Goal: Navigation & Orientation: Find specific page/section

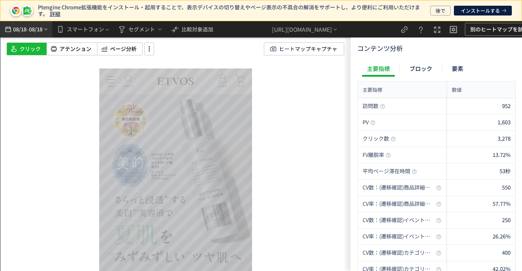
click at [42, 32] on span "08/18" at bounding box center [36, 29] width 14 height 16
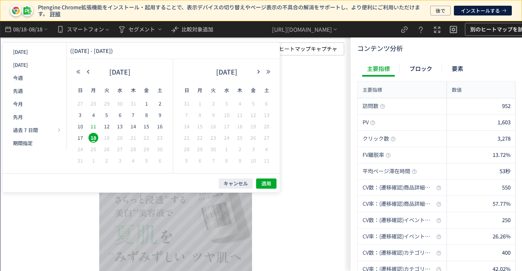
click at [95, 129] on span "11" at bounding box center [94, 127] width 10 height 10
click at [78, 139] on span "17" at bounding box center [80, 138] width 10 height 10
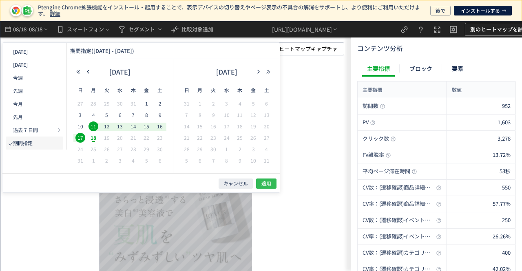
click at [266, 181] on span "適用" at bounding box center [267, 183] width 10 height 7
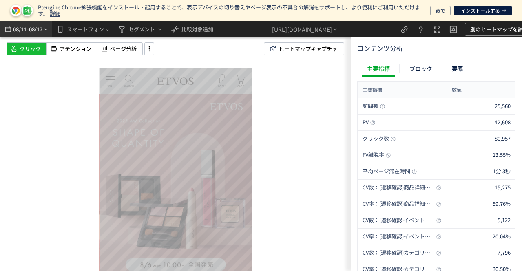
click at [31, 31] on span "08/17" at bounding box center [36, 29] width 14 height 16
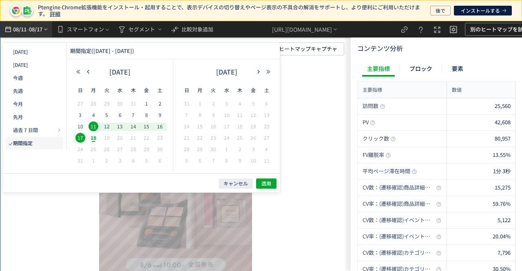
click at [31, 31] on span "08/17" at bounding box center [36, 29] width 14 height 16
click at [191, 33] on span "比較対象追加" at bounding box center [198, 29] width 32 height 13
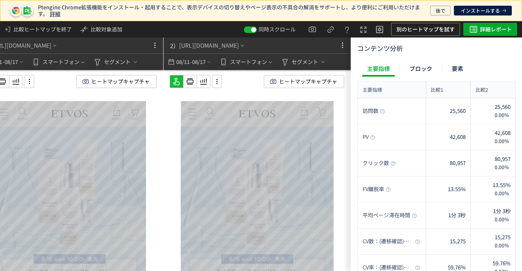
click at [348, 103] on div "スクロール開始位置:691px スクロール到達率 66% スクロール到達率 61% スクロール到達率 57% スクロール到達率 55% スクロール到達率 53…" at bounding box center [257, 187] width 187 height 234
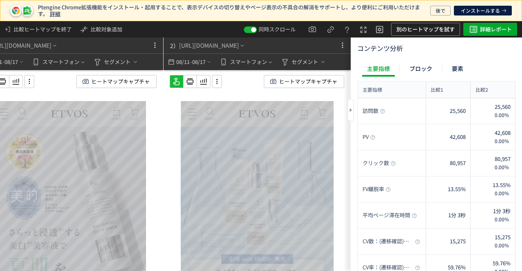
click at [348, 107] on div at bounding box center [351, 110] width 7 height 23
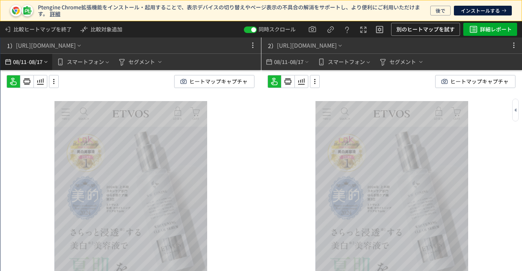
click at [41, 65] on span "08/17" at bounding box center [36, 62] width 14 height 16
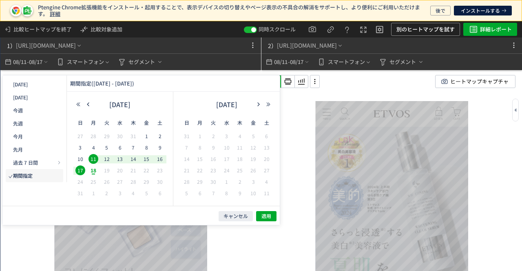
click at [95, 148] on span "4" at bounding box center [94, 148] width 10 height 10
click at [80, 160] on span "10" at bounding box center [80, 159] width 10 height 10
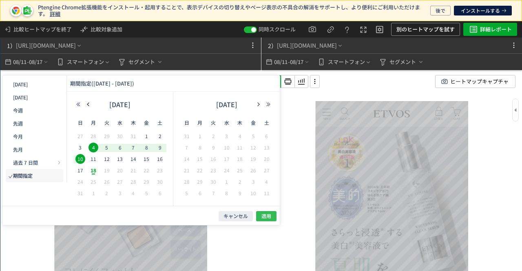
click at [270, 213] on span "適用" at bounding box center [267, 216] width 10 height 7
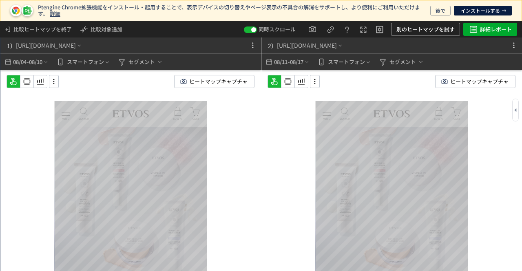
click at [518, 112] on div at bounding box center [515, 110] width 7 height 23
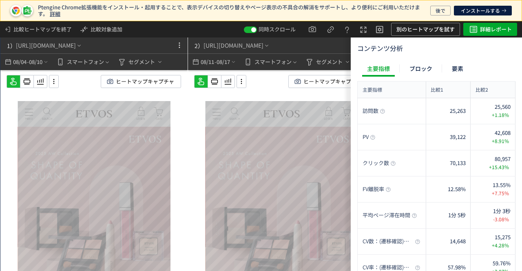
click at [190, 259] on div "スクロール開始位置:691px スクロール到達率 66% スクロール到達率 61% スクロール到達率 57% スクロール到達率 55% スクロール到達率 53…" at bounding box center [281, 187] width 187 height 234
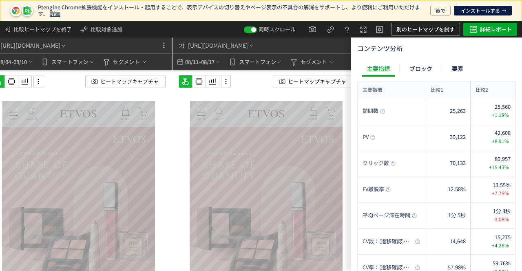
scroll to position [0, 16]
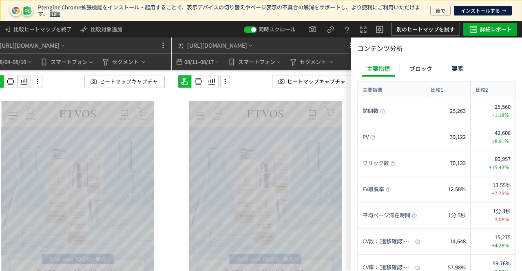
click at [24, 83] on icon at bounding box center [24, 82] width 10 height 10
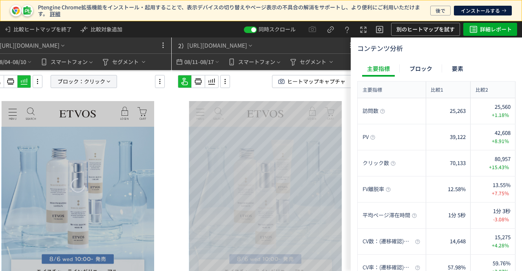
click at [71, 78] on span "ブロック：" at bounding box center [71, 81] width 27 height 12
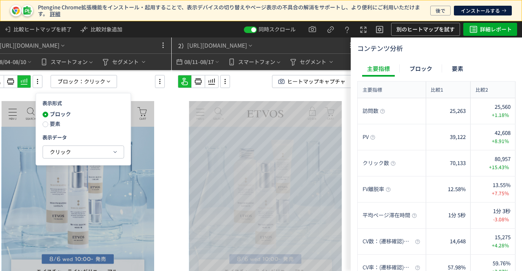
click at [51, 123] on span "要素" at bounding box center [54, 124] width 12 height 8
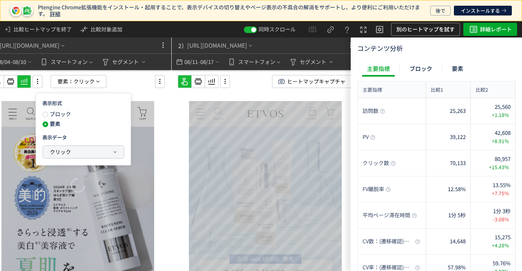
click at [59, 154] on span "クリック" at bounding box center [60, 152] width 21 height 8
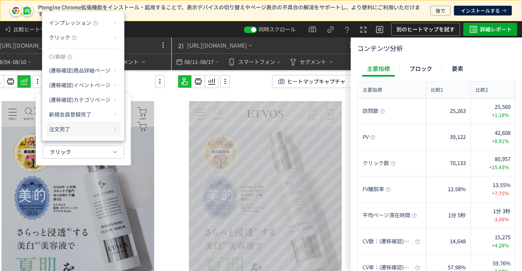
click at [106, 132] on p "注文完了" at bounding box center [80, 129] width 62 height 14
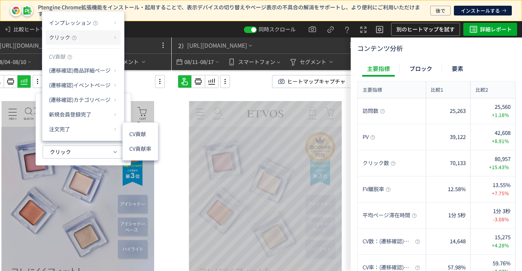
click at [69, 35] on span "クリック" at bounding box center [59, 37] width 21 height 8
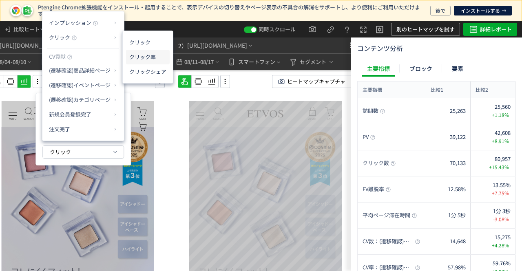
click at [141, 59] on li "クリック率" at bounding box center [148, 57] width 44 height 15
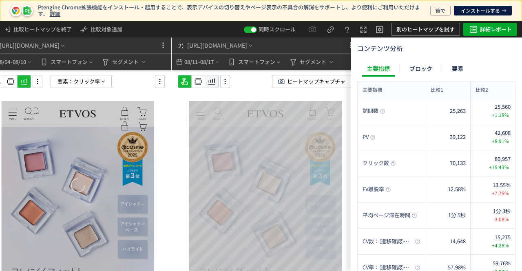
click at [29, 82] on icon at bounding box center [24, 82] width 10 height 10
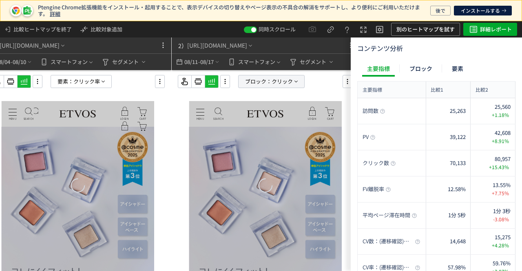
click at [272, 81] on span "クリック" at bounding box center [282, 81] width 21 height 12
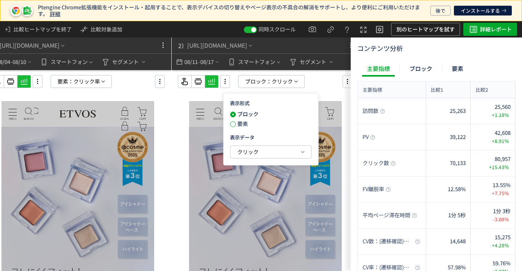
click at [234, 124] on span at bounding box center [233, 125] width 6 height 6
click at [243, 152] on span "クリック" at bounding box center [247, 152] width 21 height 8
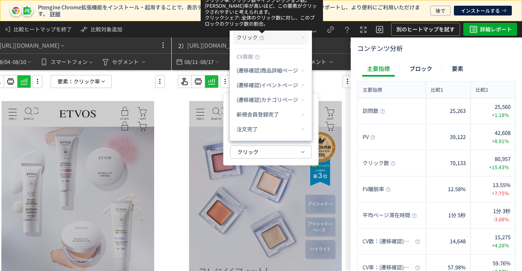
drag, startPoint x: 261, startPoint y: 38, endPoint x: 271, endPoint y: 39, distance: 9.9
click at [261, 38] on icon at bounding box center [261, 37] width 5 height 5
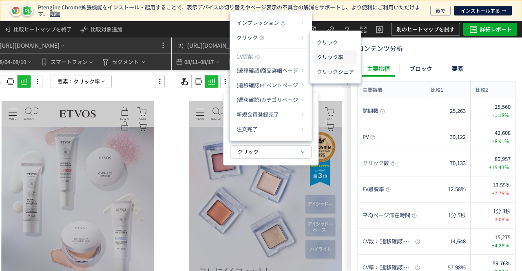
click at [324, 53] on li "クリック率" at bounding box center [336, 57] width 44 height 15
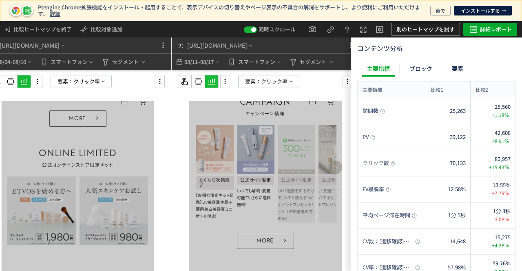
scroll to position [694, 0]
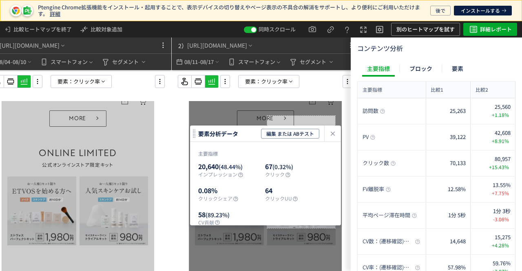
drag, startPoint x: 296, startPoint y: 204, endPoint x: 310, endPoint y: 204, distance: 14.7
click at [310, 204] on div "20,640 (48.44%) インプレッション 67 (0.32%) クリック 0.08% クリックシェア 64 クリックUU 58 (89.23%) CV…" at bounding box center [265, 198] width 135 height 72
click at [335, 133] on icon "heatmap-click-data-modal" at bounding box center [333, 134] width 10 height 10
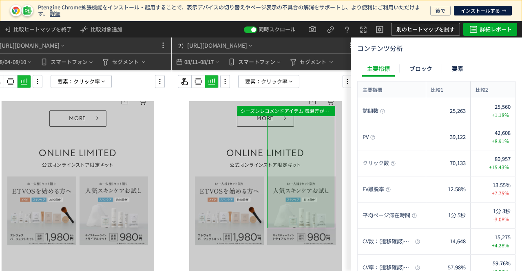
drag, startPoint x: 277, startPoint y: 195, endPoint x: 297, endPoint y: 195, distance: 20.0
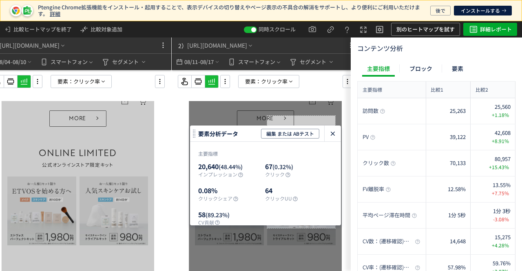
click at [331, 131] on icon "heatmap-click-data-modal" at bounding box center [333, 134] width 10 height 10
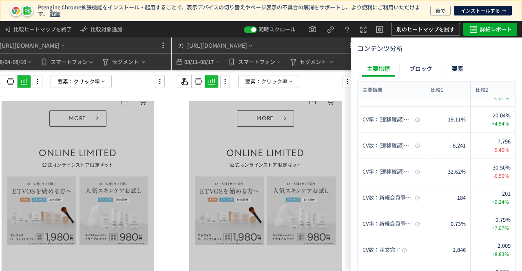
drag, startPoint x: 237, startPoint y: 213, endPoint x: 177, endPoint y: 213, distance: 59.6
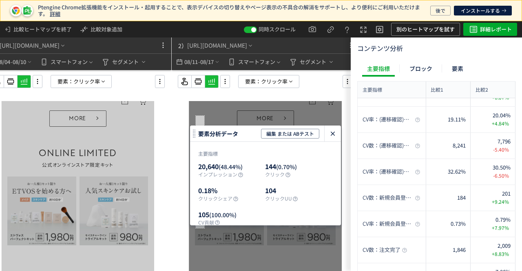
click at [333, 134] on use "heatmap-click-data-modal" at bounding box center [333, 134] width 4 height 4
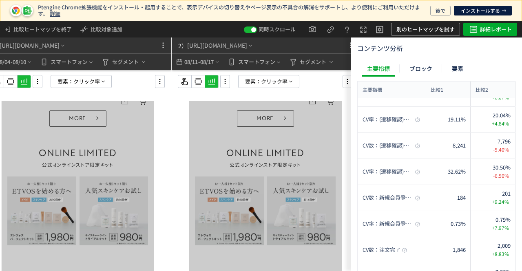
drag, startPoint x: 287, startPoint y: 160, endPoint x: 304, endPoint y: 160, distance: 17.1
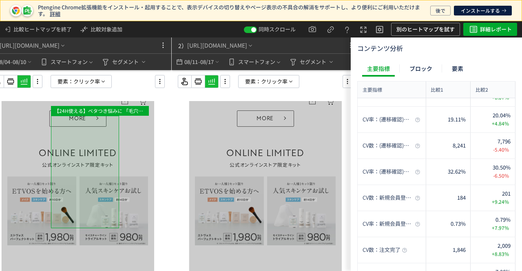
drag, startPoint x: 99, startPoint y: 175, endPoint x: 38, endPoint y: 175, distance: 60.8
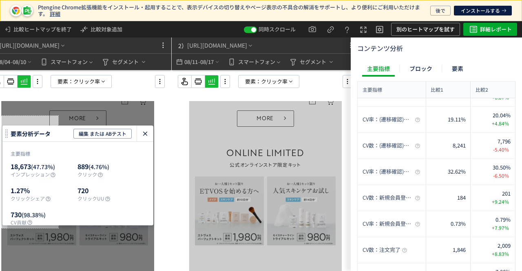
drag, startPoint x: 145, startPoint y: 133, endPoint x: 131, endPoint y: 40, distance: 93.7
click at [145, 133] on icon "heatmap-click-data-modal" at bounding box center [145, 134] width 10 height 10
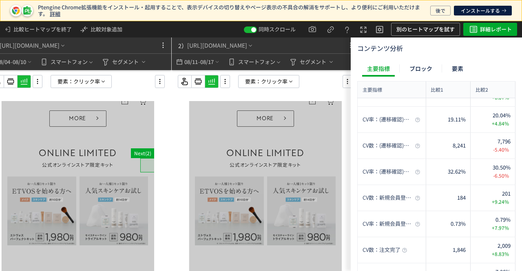
drag, startPoint x: 154, startPoint y: 159, endPoint x: 159, endPoint y: 159, distance: 4.9
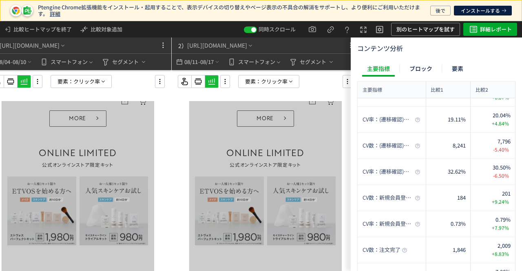
drag, startPoint x: 62, startPoint y: 191, endPoint x: 126, endPoint y: 200, distance: 64.3
drag, startPoint x: 290, startPoint y: 169, endPoint x: 160, endPoint y: 169, distance: 129.3
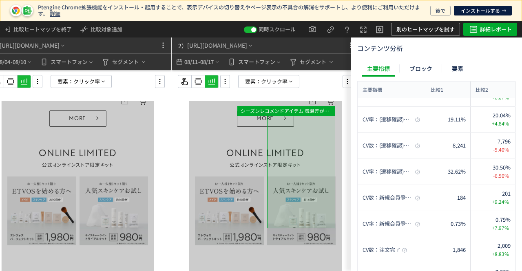
drag, startPoint x: 288, startPoint y: 204, endPoint x: 314, endPoint y: 204, distance: 26.1
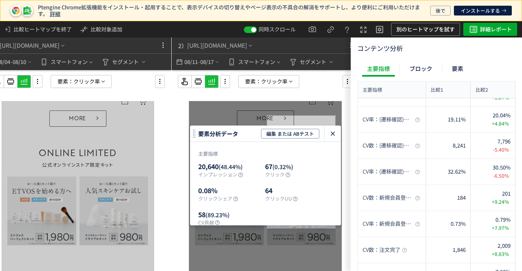
click at [328, 133] on icon "heatmap-click-data-modal" at bounding box center [333, 134] width 10 height 10
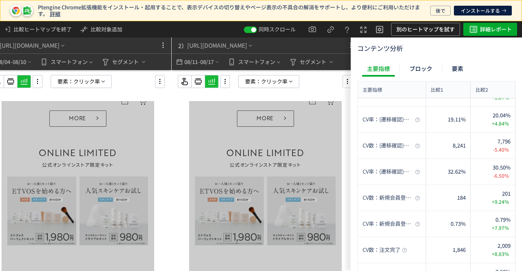
drag, startPoint x: 233, startPoint y: 167, endPoint x: 325, endPoint y: 171, distance: 92.7
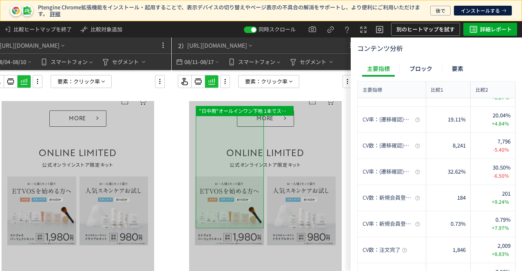
drag, startPoint x: 200, startPoint y: 164, endPoint x: 176, endPoint y: 164, distance: 23.7
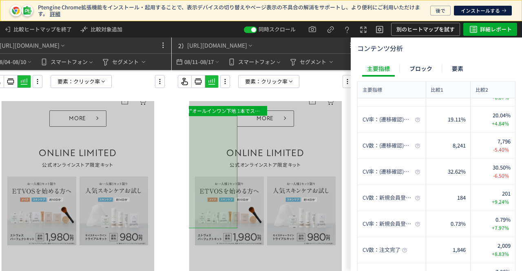
drag, startPoint x: 201, startPoint y: 168, endPoint x: 123, endPoint y: 171, distance: 77.6
